Goal: Task Accomplishment & Management: Manage account settings

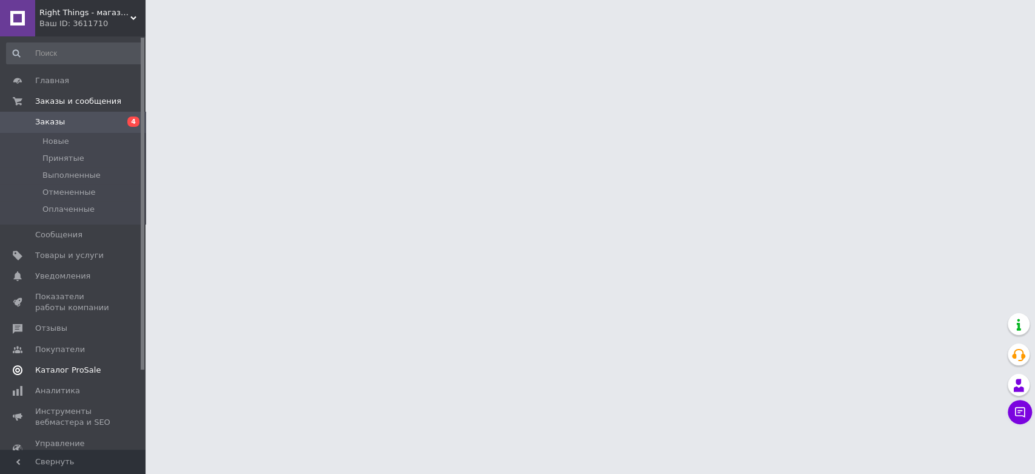
click at [82, 372] on span "Каталог ProSale" at bounding box center [68, 370] width 66 height 11
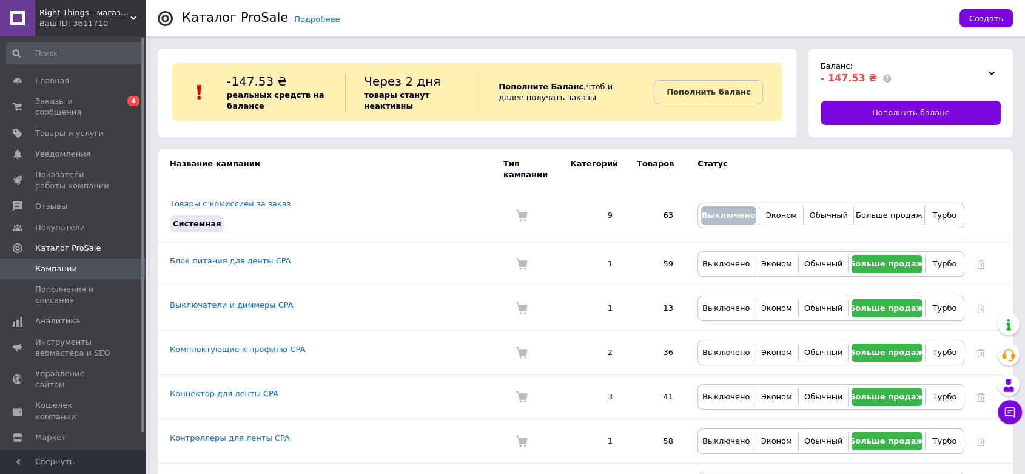
click at [82, 16] on span "Right Things - магазин нужных вещей" at bounding box center [84, 12] width 91 height 11
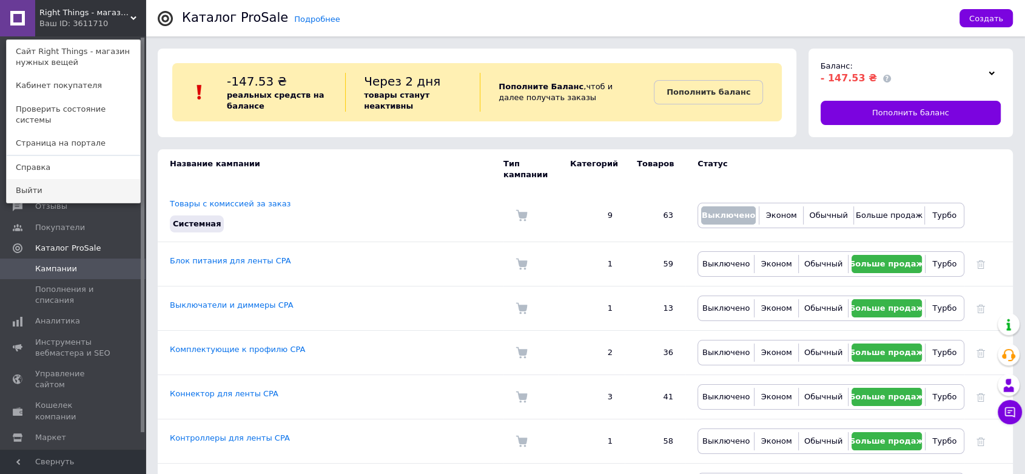
click at [72, 181] on link "Выйти" at bounding box center [73, 190] width 133 height 23
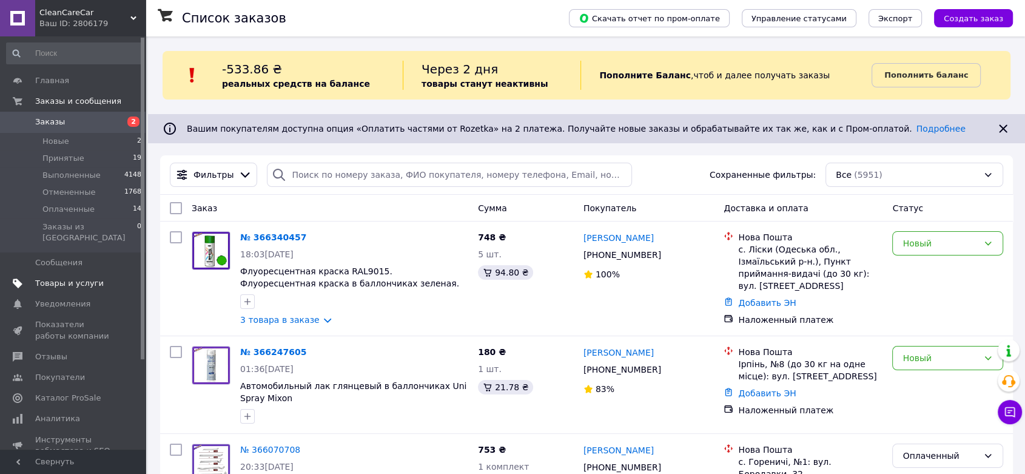
click at [90, 278] on span "Товары и услуги" at bounding box center [69, 283] width 69 height 11
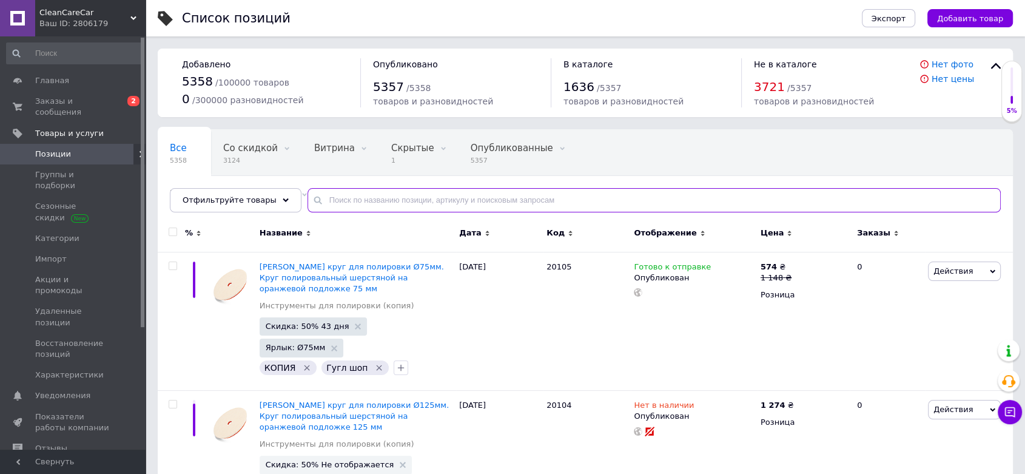
click at [354, 209] on input "text" at bounding box center [654, 200] width 693 height 24
click at [378, 198] on input "text" at bounding box center [654, 200] width 693 height 24
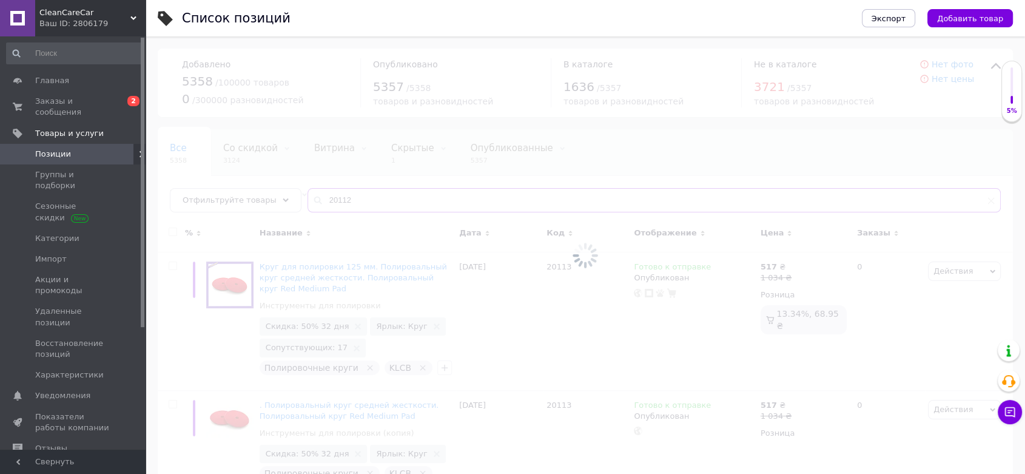
type input "20112"
